Goal: Task Accomplishment & Management: Use online tool/utility

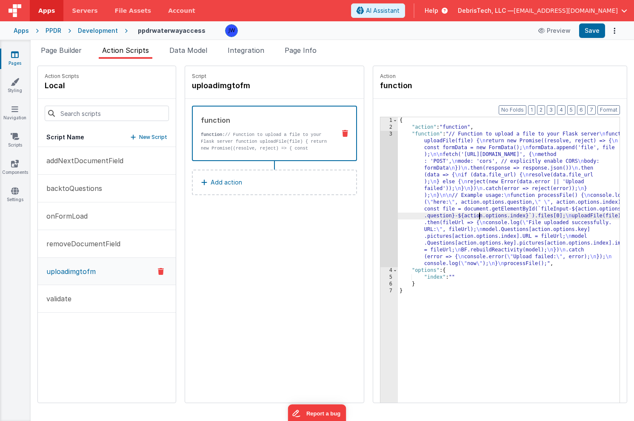
click at [48, 29] on div "PPDR" at bounding box center [54, 30] width 16 height 9
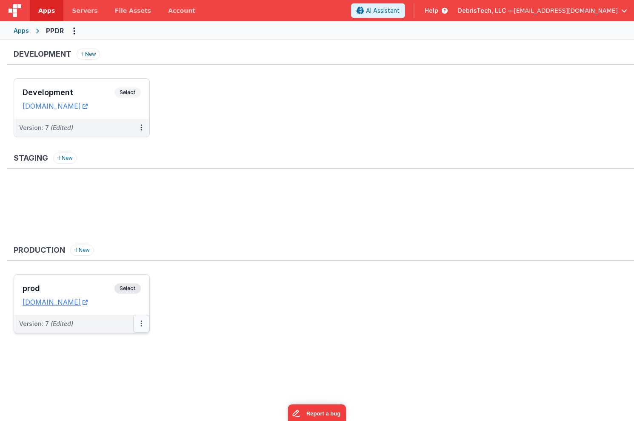
click at [137, 322] on button at bounding box center [141, 324] width 16 height 18
drag, startPoint x: 102, startPoint y: 381, endPoint x: 112, endPoint y: 390, distance: 13.8
click at [112, 390] on div "Edit Open Helper Deploy... Rollback" at bounding box center [111, 365] width 75 height 61
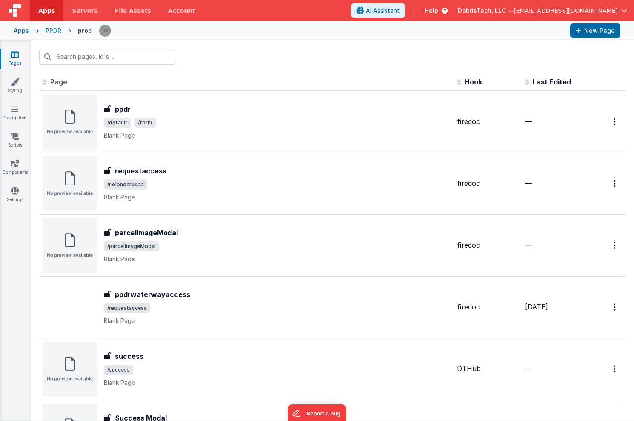
click at [56, 26] on div "Apps PPDR prod New Page" at bounding box center [317, 30] width 634 height 19
click at [55, 32] on div "PPDR" at bounding box center [54, 30] width 16 height 9
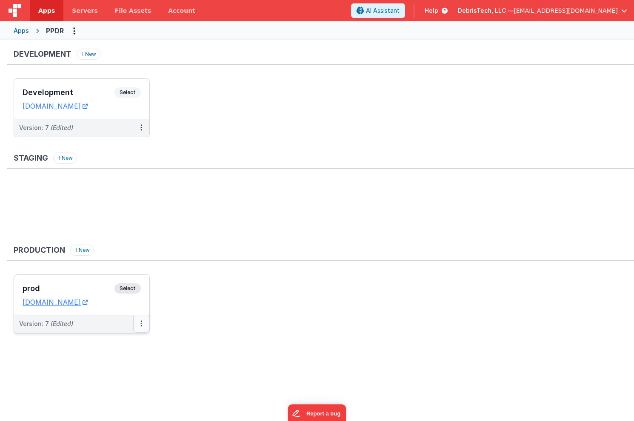
click at [144, 318] on button at bounding box center [141, 324] width 16 height 18
click at [106, 388] on link "Rollback" at bounding box center [111, 388] width 75 height 15
click at [246, 107] on ul "Development Select URLs [DOMAIN_NAME] Version: 7 (Edited)" at bounding box center [324, 111] width 621 height 67
click at [86, 284] on h3 "prod" at bounding box center [69, 288] width 92 height 9
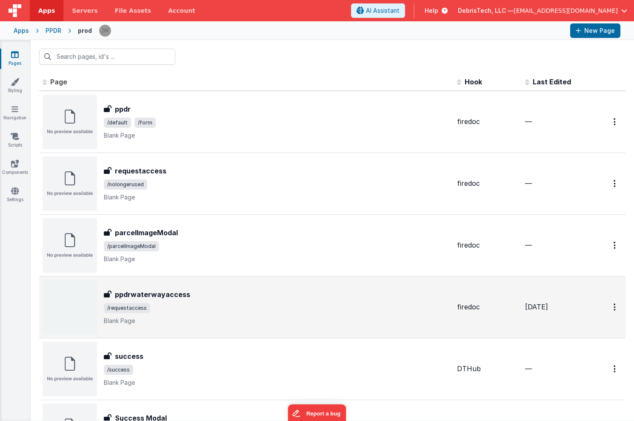
click at [260, 298] on div "ppdrwaterwayaccess" at bounding box center [277, 294] width 346 height 10
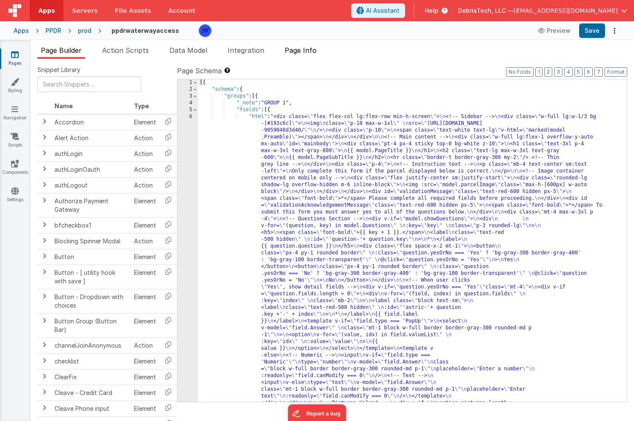
click at [316, 48] on span "Page Info" at bounding box center [301, 50] width 32 height 9
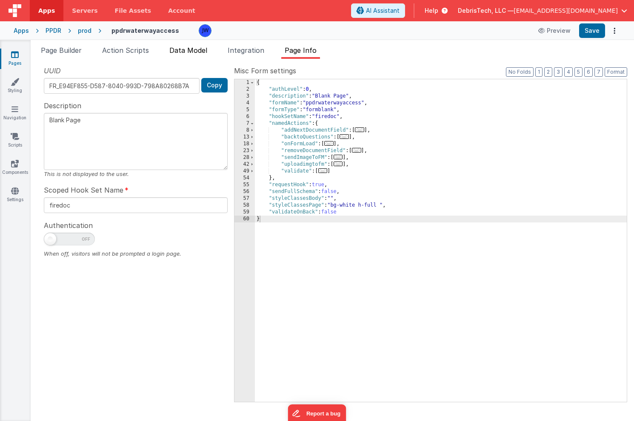
click at [207, 52] on span "Data Model" at bounding box center [188, 50] width 38 height 9
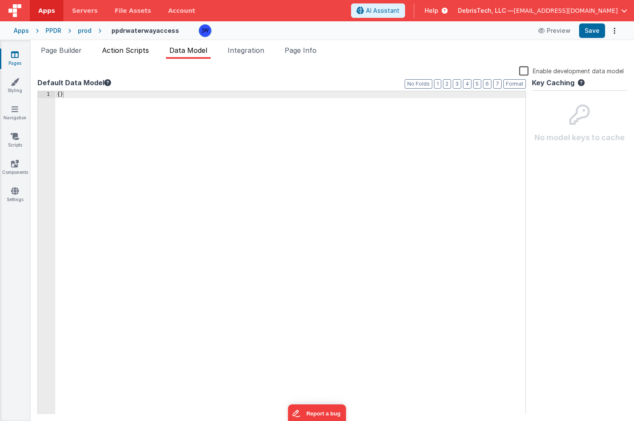
click at [127, 53] on span "Action Scripts" at bounding box center [125, 50] width 47 height 9
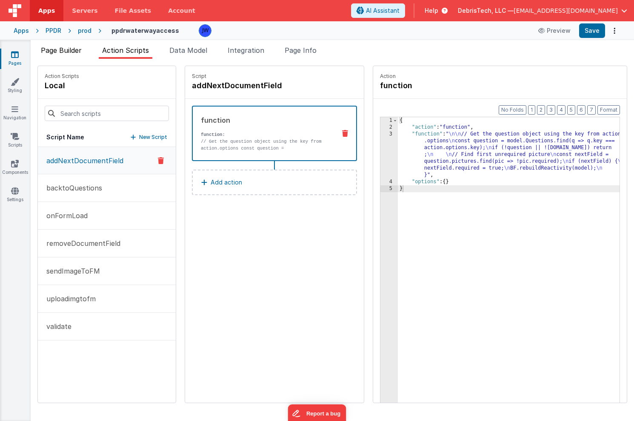
click at [49, 49] on span "Page Builder" at bounding box center [61, 50] width 41 height 9
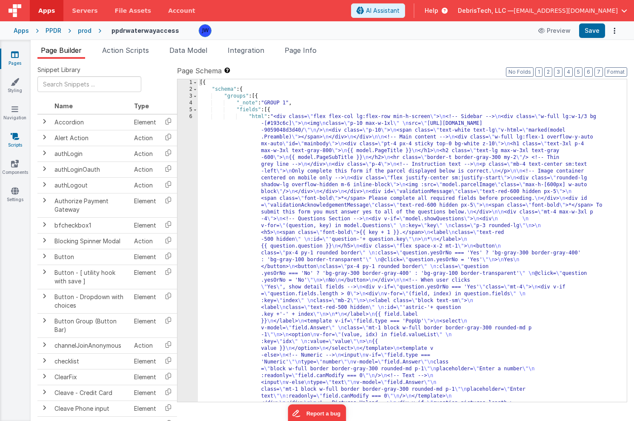
click at [14, 138] on icon at bounding box center [15, 136] width 9 height 9
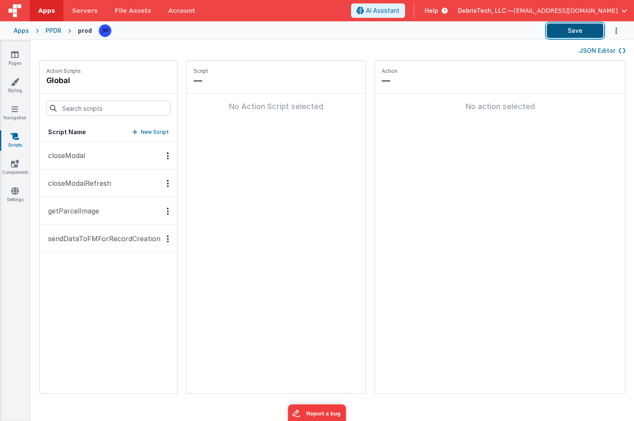
click at [575, 31] on button "Save" at bounding box center [575, 30] width 57 height 14
